Goal: Find specific page/section: Find specific page/section

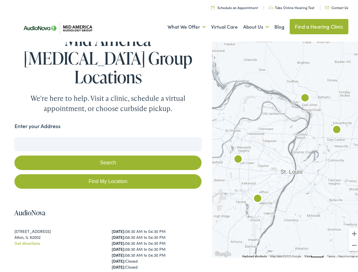
click at [179, 154] on button "Search" at bounding box center [107, 161] width 187 height 14
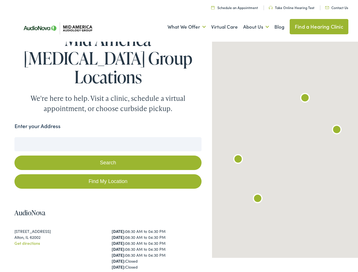
click at [181, 25] on link "What We Offer" at bounding box center [187, 25] width 38 height 21
click at [250, 25] on link "About Us" at bounding box center [256, 25] width 26 height 21
click at [229, 132] on button "Search" at bounding box center [231, 135] width 7 height 7
click at [107, 154] on button "Search" at bounding box center [107, 161] width 187 height 14
click at [284, 147] on div at bounding box center [287, 147] width 151 height 218
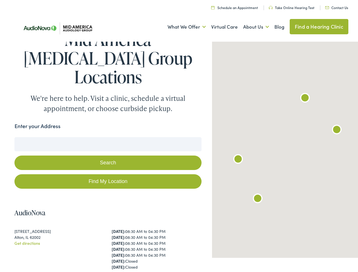
click at [284, 147] on div at bounding box center [287, 147] width 151 height 218
